Goal: Use online tool/utility: Utilize a website feature to perform a specific function

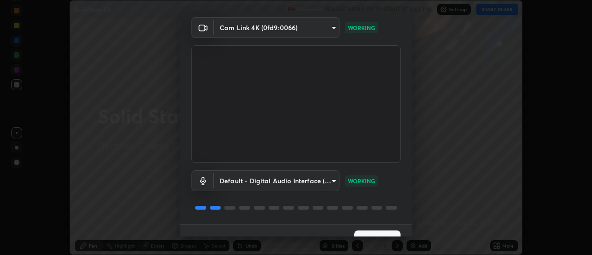
scroll to position [49, 0]
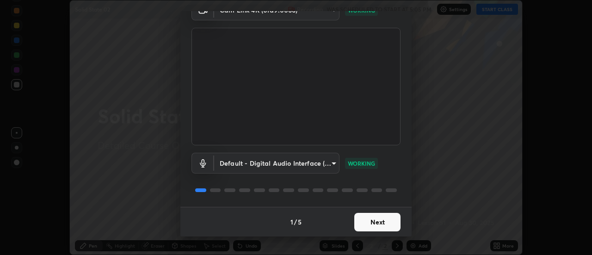
click at [380, 222] on button "Next" at bounding box center [377, 222] width 46 height 18
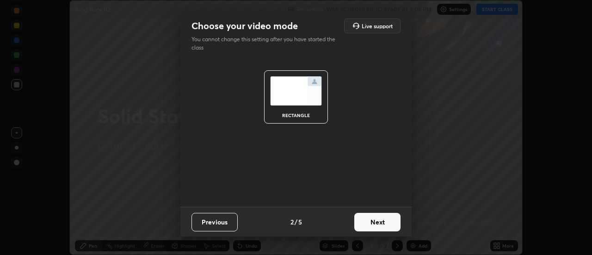
click at [380, 223] on button "Next" at bounding box center [377, 222] width 46 height 18
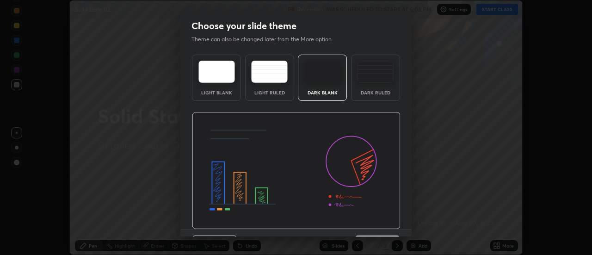
scroll to position [23, 0]
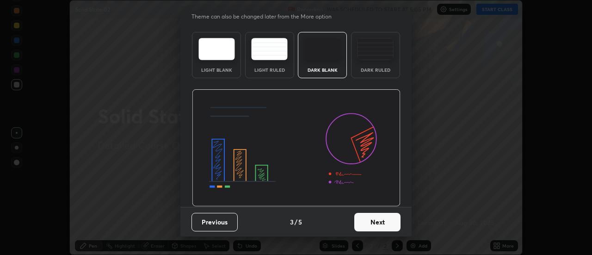
click at [382, 222] on button "Next" at bounding box center [377, 222] width 46 height 18
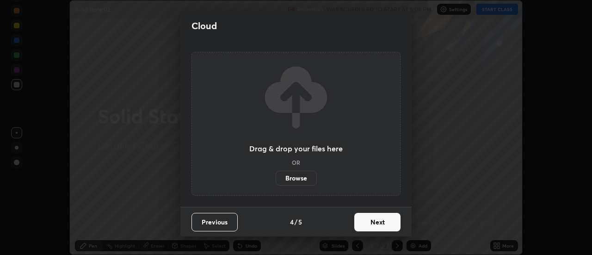
scroll to position [0, 0]
click at [384, 222] on button "Next" at bounding box center [377, 222] width 46 height 18
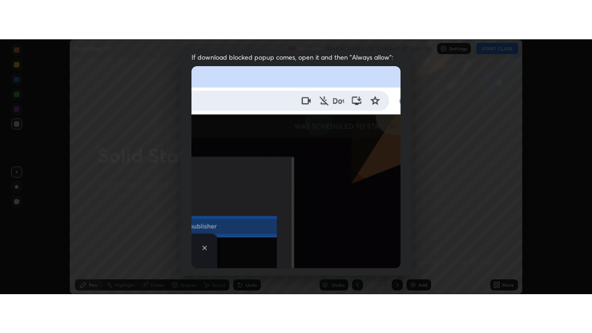
scroll to position [237, 0]
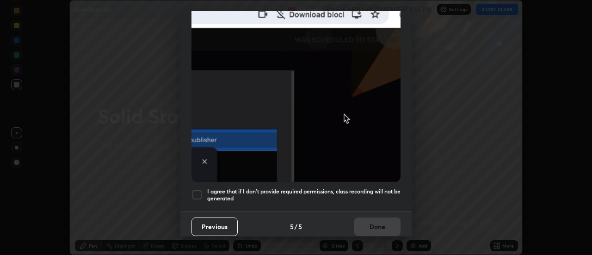
click at [197, 191] on div at bounding box center [196, 194] width 11 height 11
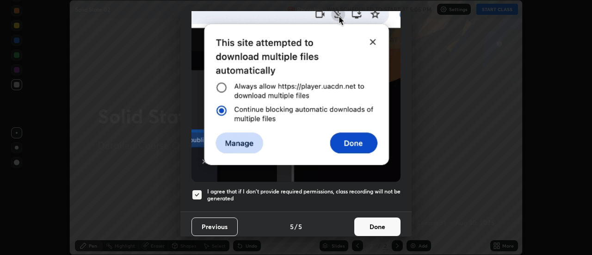
click at [362, 219] on button "Done" at bounding box center [377, 226] width 46 height 18
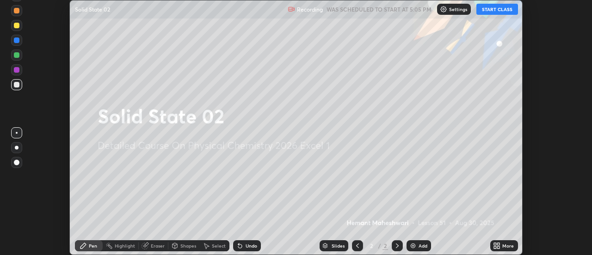
click at [492, 11] on button "START CLASS" at bounding box center [497, 9] width 42 height 11
click at [417, 245] on div "Add" at bounding box center [418, 245] width 25 height 11
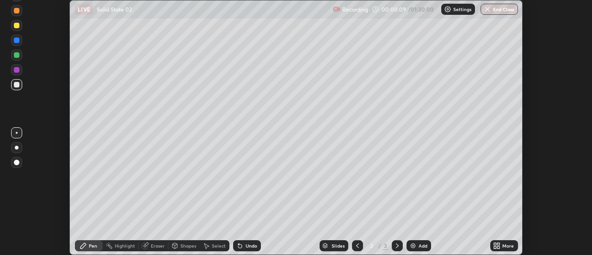
click at [189, 247] on div "Shapes" at bounding box center [188, 245] width 16 height 5
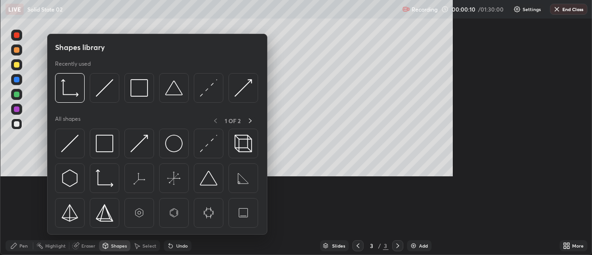
scroll to position [333, 592]
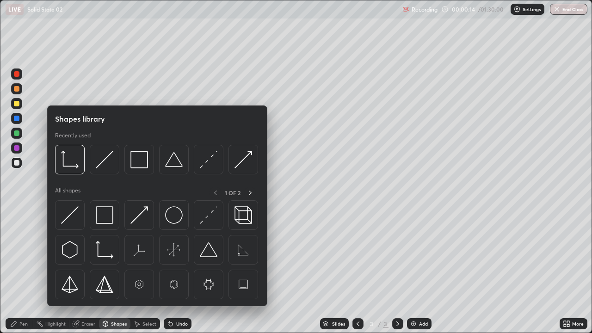
click at [124, 254] on div "Shapes" at bounding box center [119, 323] width 16 height 5
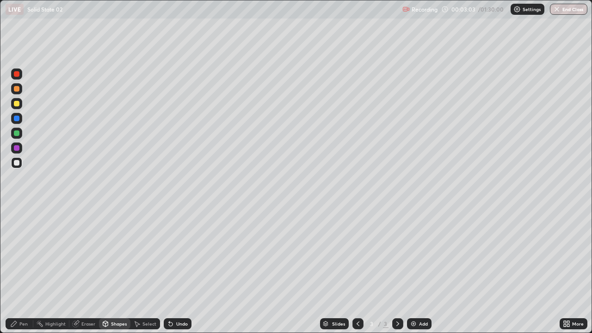
click at [27, 254] on div "Pen" at bounding box center [23, 323] width 8 height 5
click at [17, 104] on div at bounding box center [17, 104] width 6 height 6
click at [20, 164] on div at bounding box center [16, 162] width 11 height 11
click at [17, 104] on div at bounding box center [17, 104] width 6 height 6
click at [415, 254] on img at bounding box center [413, 323] width 7 height 7
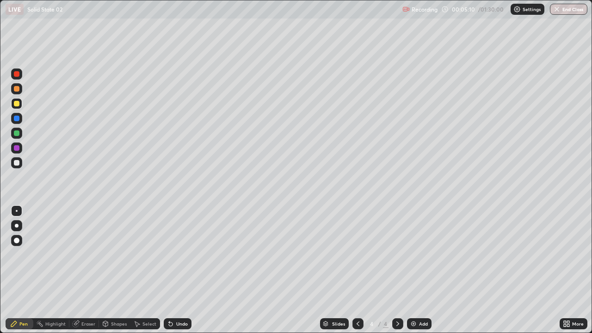
click at [20, 164] on div at bounding box center [16, 162] width 11 height 11
click at [18, 104] on div at bounding box center [17, 104] width 6 height 6
click at [18, 162] on div at bounding box center [17, 163] width 6 height 6
click at [18, 163] on div at bounding box center [17, 163] width 6 height 6
click at [17, 103] on div at bounding box center [17, 104] width 6 height 6
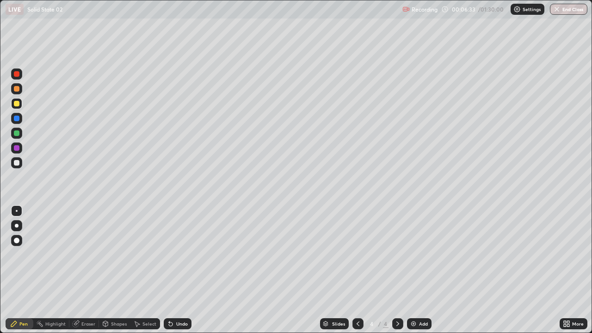
click at [18, 161] on div at bounding box center [17, 163] width 6 height 6
click at [17, 104] on div at bounding box center [17, 104] width 6 height 6
click at [18, 165] on div at bounding box center [17, 163] width 6 height 6
click at [18, 103] on div at bounding box center [17, 104] width 6 height 6
click at [412, 254] on img at bounding box center [413, 323] width 7 height 7
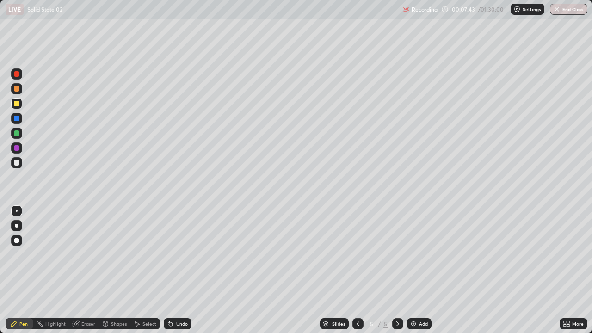
click at [19, 162] on div at bounding box center [17, 163] width 6 height 6
click at [17, 104] on div at bounding box center [17, 104] width 6 height 6
click at [17, 163] on div at bounding box center [17, 163] width 6 height 6
click at [358, 254] on icon at bounding box center [357, 323] width 7 height 7
click at [412, 254] on img at bounding box center [413, 323] width 7 height 7
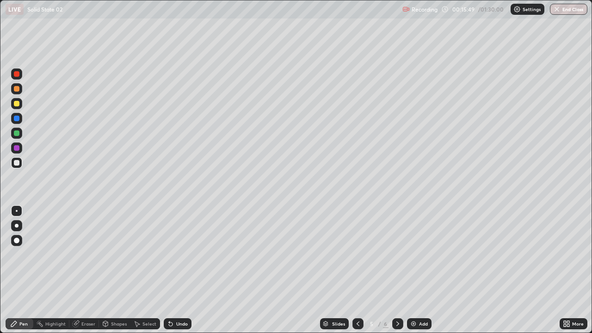
click at [398, 254] on icon at bounding box center [397, 323] width 7 height 7
click at [411, 254] on img at bounding box center [413, 323] width 7 height 7
click at [85, 254] on div "Eraser" at bounding box center [88, 323] width 14 height 5
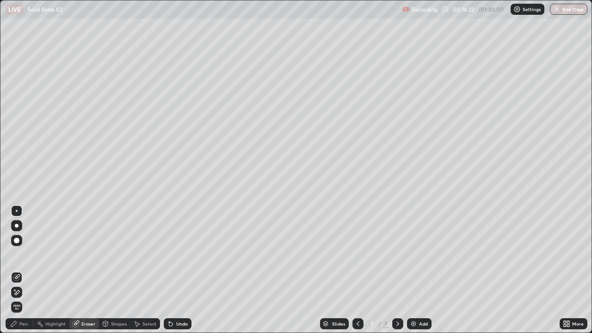
click at [25, 254] on div "Pen" at bounding box center [23, 323] width 8 height 5
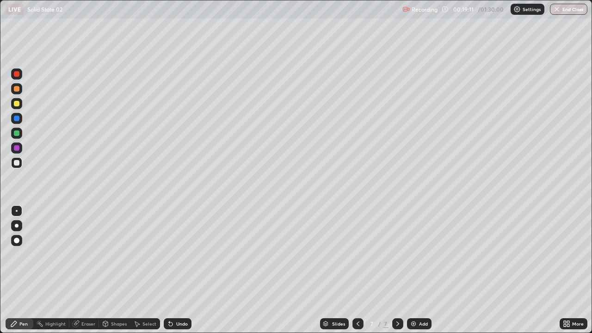
click at [83, 254] on div "Eraser" at bounding box center [88, 323] width 14 height 5
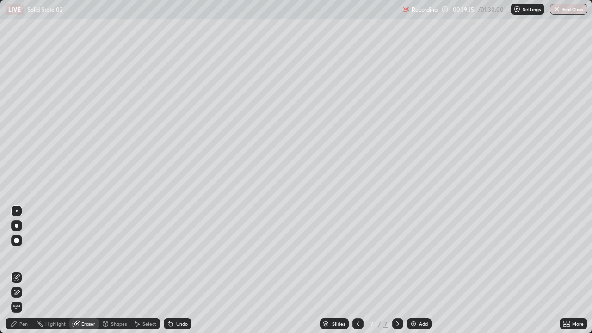
click at [27, 254] on div "Pen" at bounding box center [23, 323] width 8 height 5
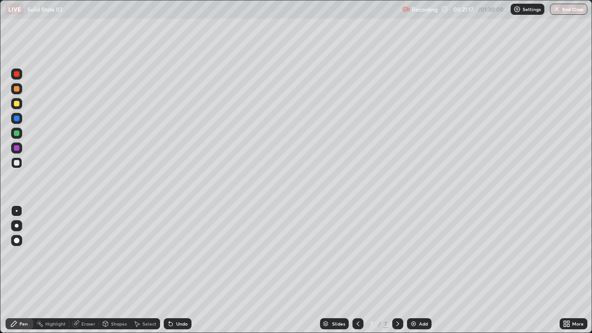
click at [411, 254] on img at bounding box center [413, 323] width 7 height 7
click at [20, 164] on div at bounding box center [16, 162] width 11 height 11
click at [413, 254] on img at bounding box center [413, 323] width 7 height 7
click at [119, 254] on div "Shapes" at bounding box center [119, 323] width 16 height 5
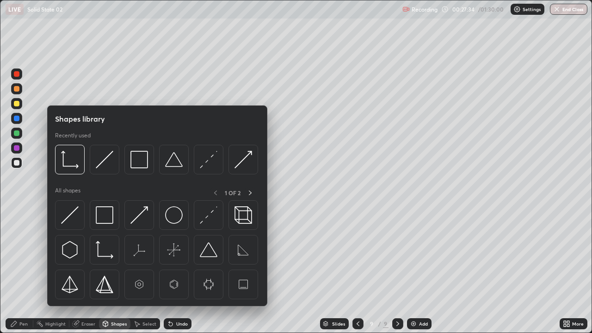
click at [28, 254] on div "Pen" at bounding box center [20, 323] width 28 height 11
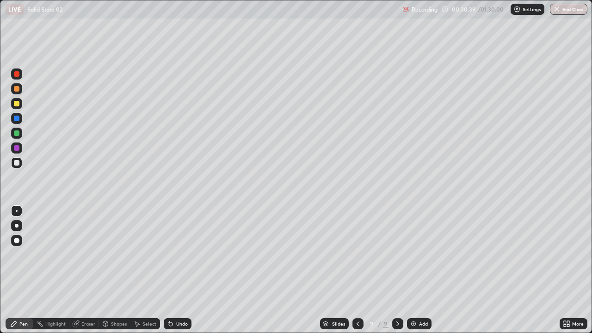
click at [18, 105] on div at bounding box center [17, 104] width 6 height 6
click at [82, 254] on div "Eraser" at bounding box center [88, 323] width 14 height 5
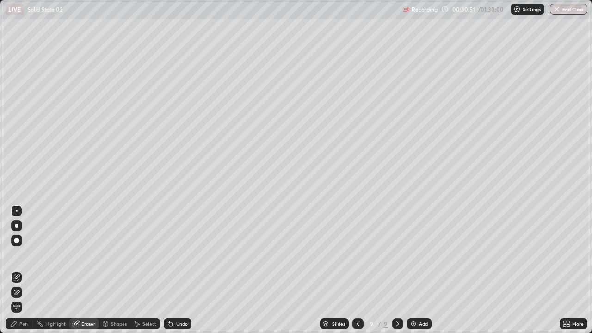
click at [27, 254] on div "Pen" at bounding box center [23, 323] width 8 height 5
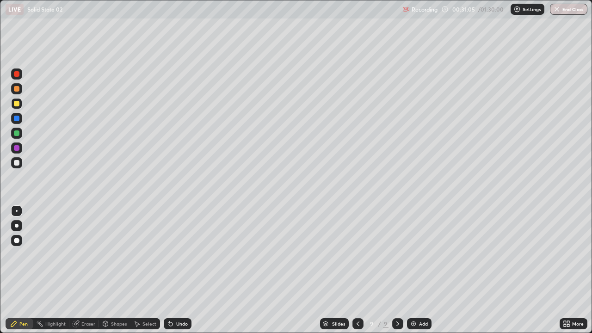
click at [18, 164] on div at bounding box center [17, 163] width 6 height 6
click at [115, 254] on div "Shapes" at bounding box center [119, 323] width 16 height 5
click at [88, 254] on div "Eraser" at bounding box center [88, 323] width 14 height 5
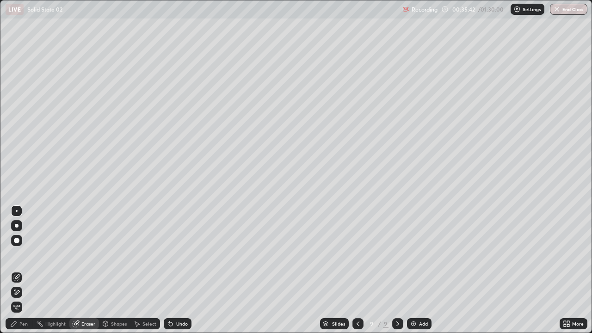
click at [106, 254] on icon at bounding box center [105, 324] width 5 height 6
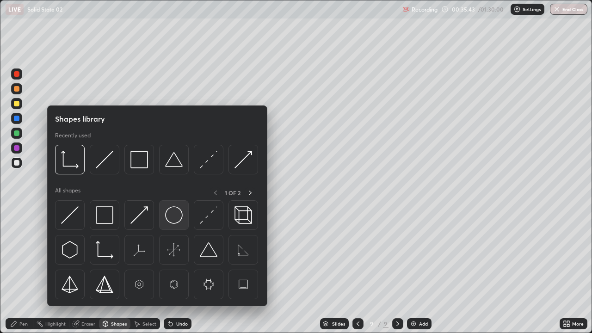
click at [169, 215] on img at bounding box center [174, 215] width 18 height 18
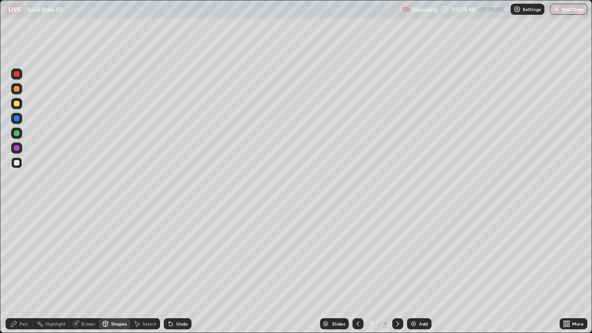
click at [141, 254] on div "Select" at bounding box center [145, 323] width 30 height 11
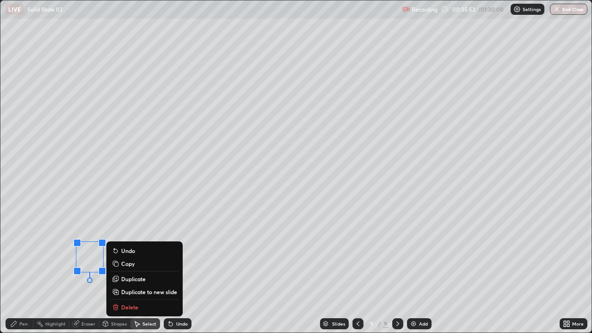
click at [44, 254] on div "0 ° Undo Copy Duplicate Duplicate to new slide Delete" at bounding box center [295, 166] width 591 height 332
click at [124, 254] on p "Copy" at bounding box center [127, 263] width 13 height 7
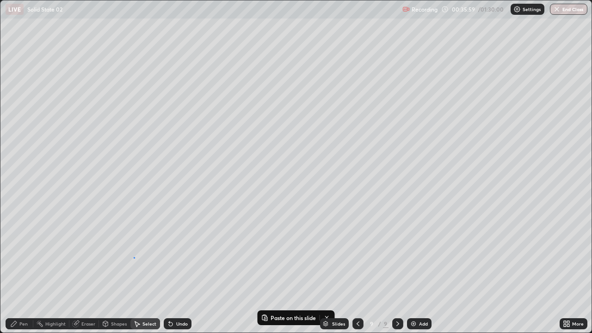
click at [134, 254] on div "0 ° Undo Copy Paste here Duplicate Duplicate to new slide Delete" at bounding box center [295, 166] width 591 height 332
click at [158, 254] on p "Paste here" at bounding box center [170, 281] width 27 height 7
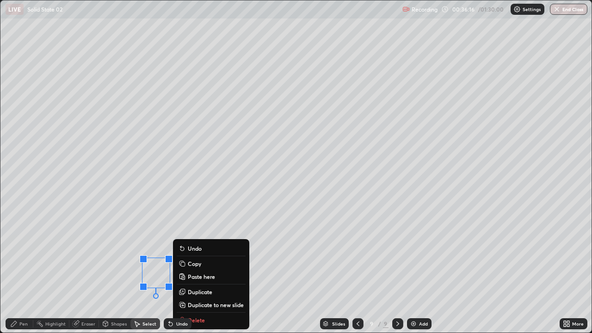
click at [196, 254] on p "Duplicate" at bounding box center [200, 291] width 25 height 7
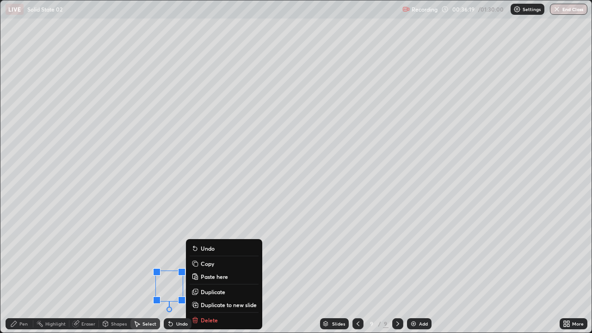
click at [195, 249] on icon at bounding box center [195, 249] width 4 height 4
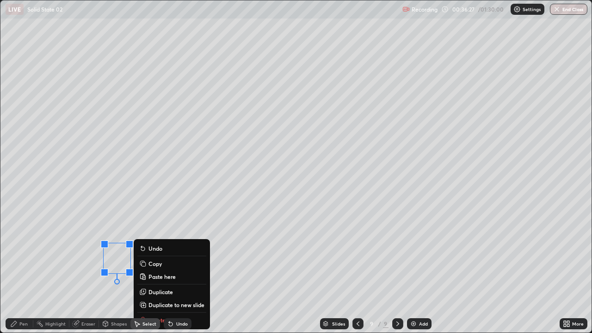
click at [95, 254] on div "0 ° Undo Copy Paste here Duplicate Duplicate to new slide Delete" at bounding box center [295, 166] width 591 height 332
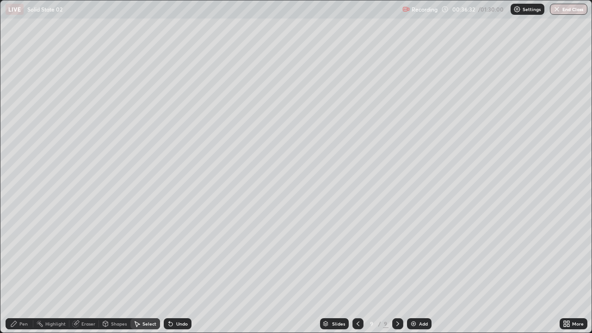
click at [110, 254] on div "Shapes" at bounding box center [114, 323] width 31 height 11
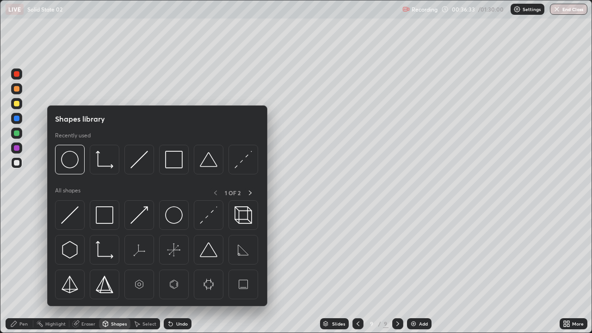
click at [140, 254] on div "Select" at bounding box center [145, 323] width 30 height 11
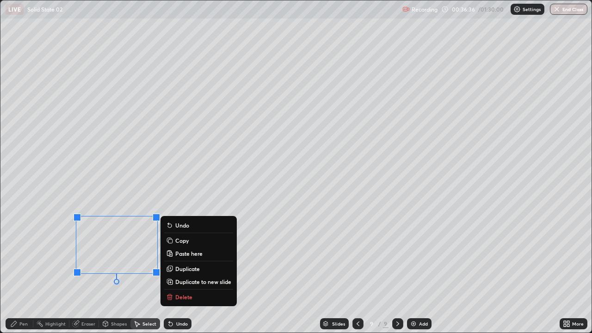
click at [179, 239] on p "Copy" at bounding box center [181, 240] width 13 height 7
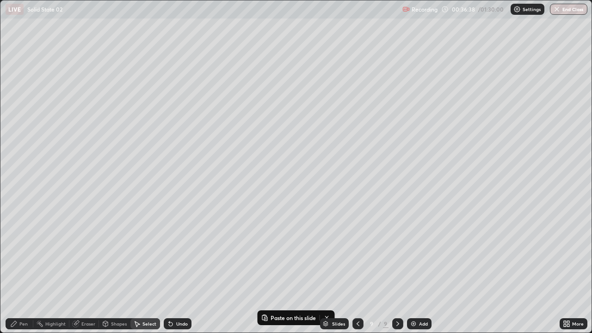
click at [187, 254] on div "0 ° Undo Copy Paste here Duplicate Duplicate to new slide Delete" at bounding box center [295, 166] width 591 height 332
click at [195, 254] on button "Paste here" at bounding box center [204, 283] width 40 height 11
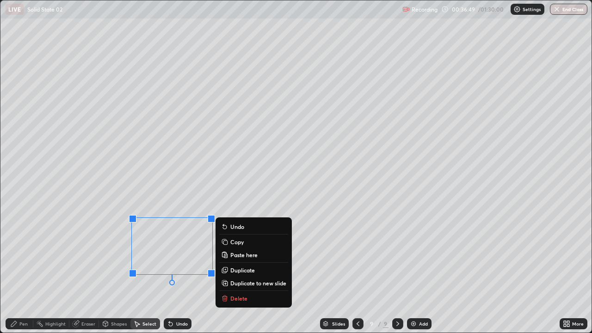
click at [159, 254] on div "0 ° Undo Copy Paste here Duplicate Duplicate to new slide Delete" at bounding box center [295, 166] width 591 height 332
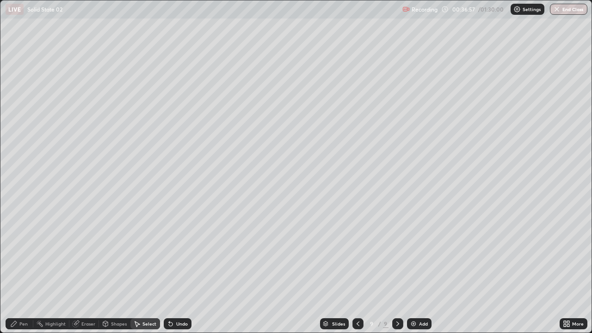
click at [27, 254] on div "Pen" at bounding box center [23, 323] width 8 height 5
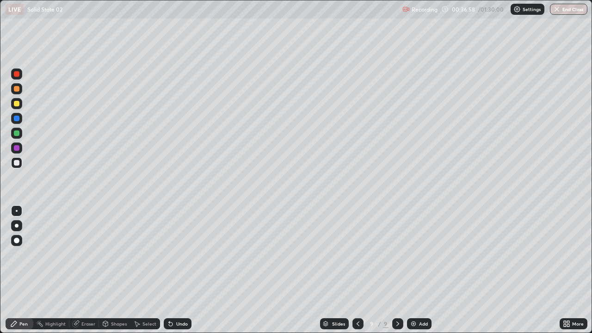
click at [18, 103] on div at bounding box center [17, 104] width 6 height 6
click at [412, 254] on img at bounding box center [413, 323] width 7 height 7
click at [17, 163] on div at bounding box center [17, 163] width 6 height 6
click at [566, 254] on icon at bounding box center [566, 323] width 7 height 7
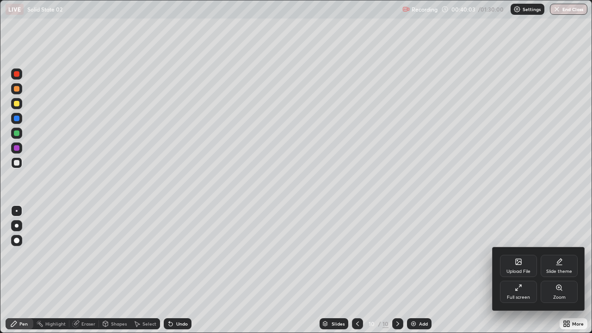
click at [525, 254] on div "Full screen" at bounding box center [518, 292] width 37 height 22
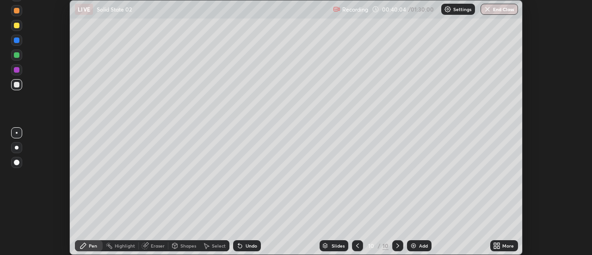
scroll to position [45979, 45642]
